Goal: Task Accomplishment & Management: Complete application form

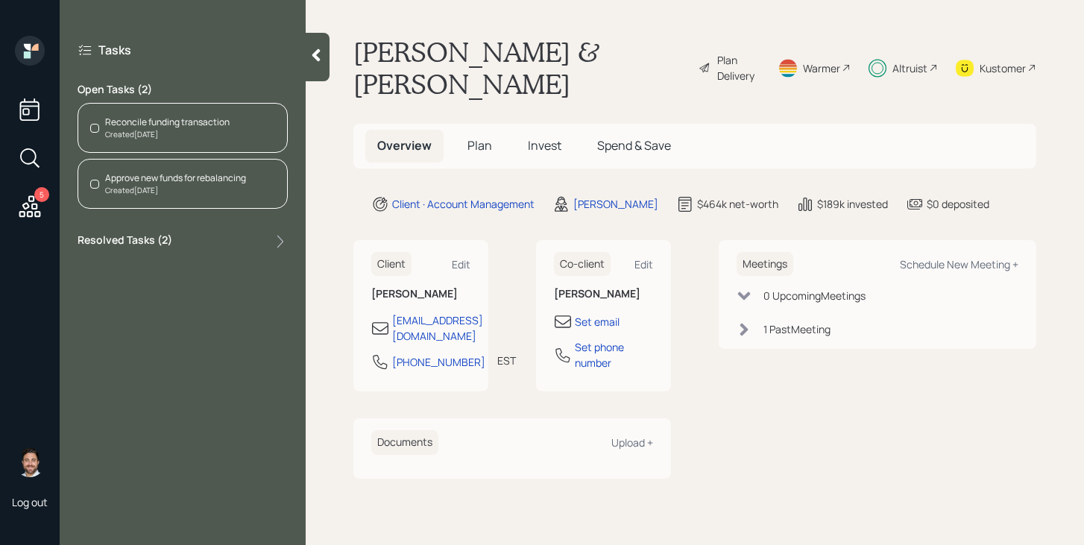
click at [182, 135] on div "Created [DATE]" at bounding box center [167, 134] width 124 height 11
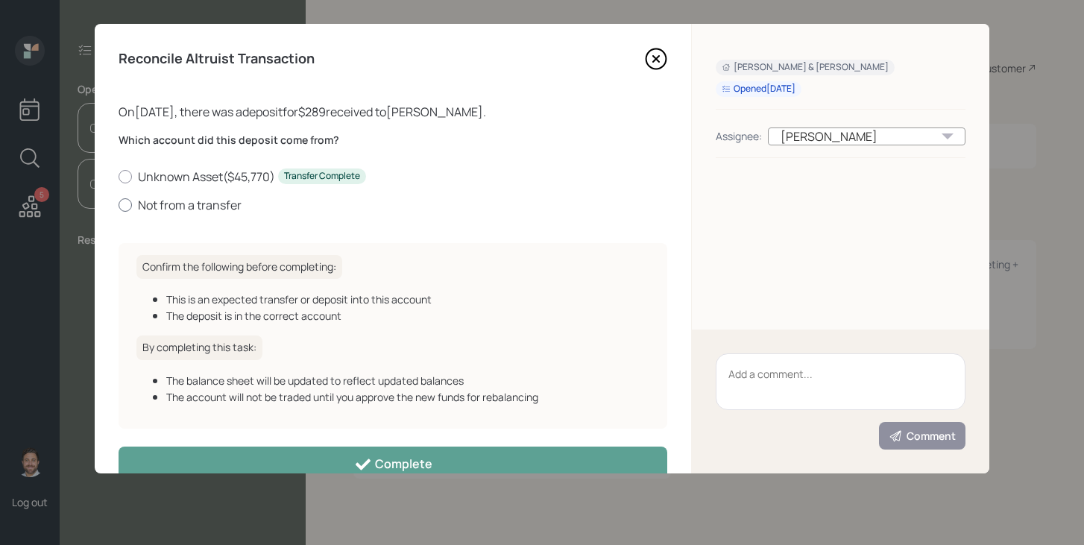
click at [169, 200] on label "Not from a transfer" at bounding box center [393, 205] width 549 height 16
click at [119, 204] on input "Not from a transfer" at bounding box center [118, 204] width 1 height 1
radio input "true"
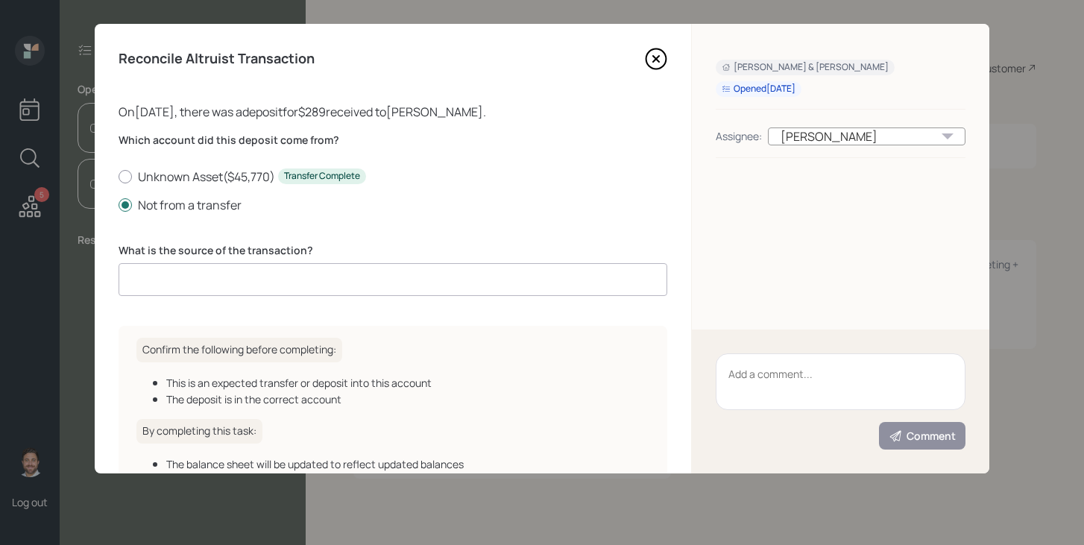
click at [236, 283] on input at bounding box center [393, 279] width 549 height 33
